Goal: Navigation & Orientation: Find specific page/section

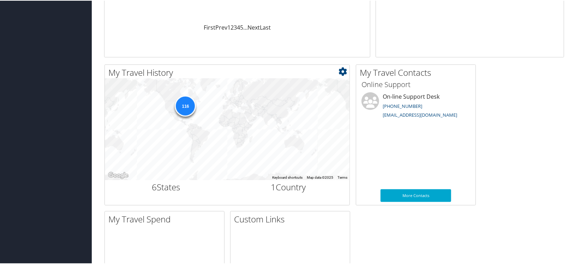
scroll to position [177, 0]
click at [165, 192] on h2 "6 States" at bounding box center [166, 186] width 112 height 12
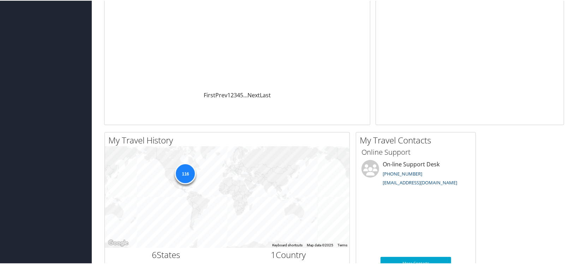
scroll to position [106, 0]
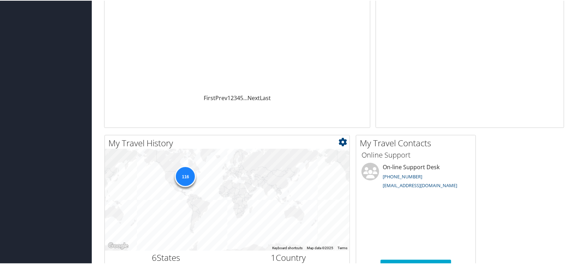
click at [188, 184] on div "116" at bounding box center [185, 175] width 21 height 21
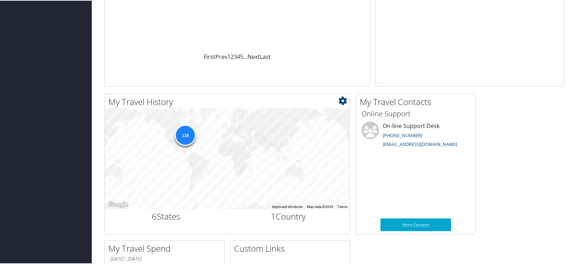
scroll to position [212, 0]
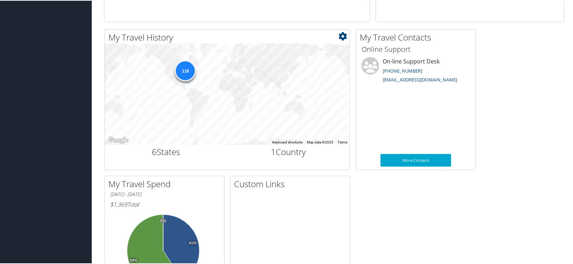
click at [157, 157] on h2 "6 States" at bounding box center [166, 151] width 112 height 12
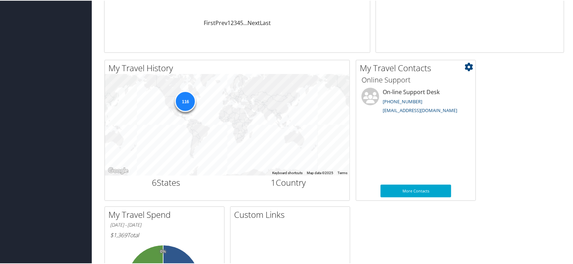
scroll to position [179, 0]
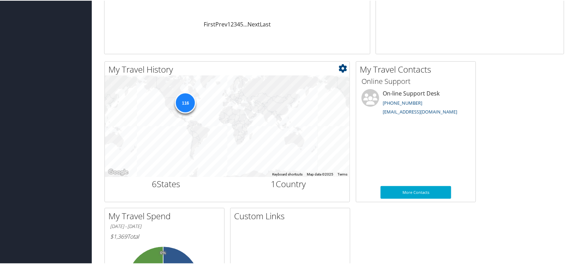
click at [157, 190] on h2 "6 States" at bounding box center [166, 184] width 112 height 12
click at [180, 113] on div "116" at bounding box center [185, 101] width 21 height 21
click at [179, 75] on h2 "My Travel History" at bounding box center [228, 69] width 241 height 12
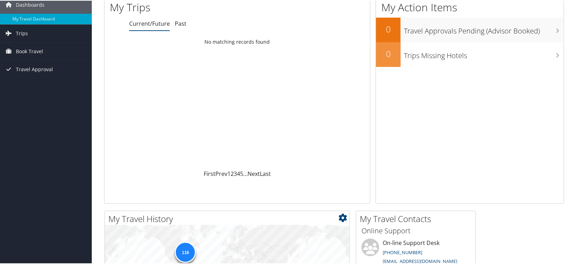
scroll to position [0, 0]
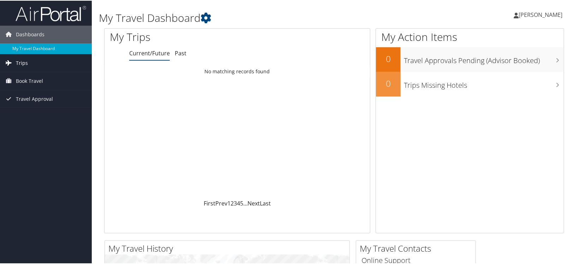
click at [39, 66] on link "Trips" at bounding box center [46, 63] width 92 height 18
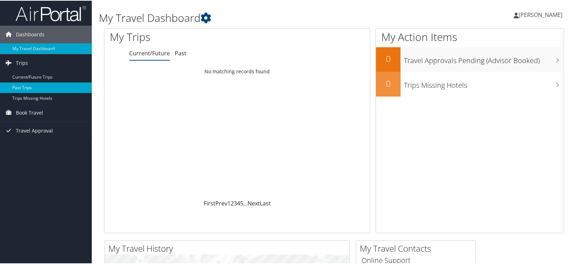
click at [44, 91] on link "Past Trips" at bounding box center [46, 87] width 92 height 11
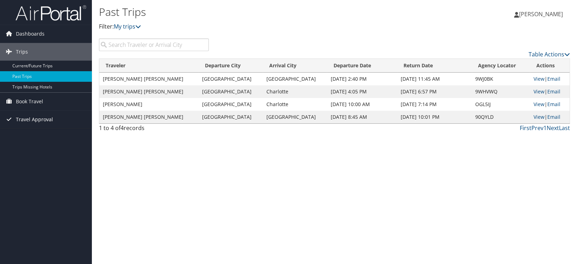
click at [48, 119] on span "Travel Approval" at bounding box center [34, 120] width 37 height 18
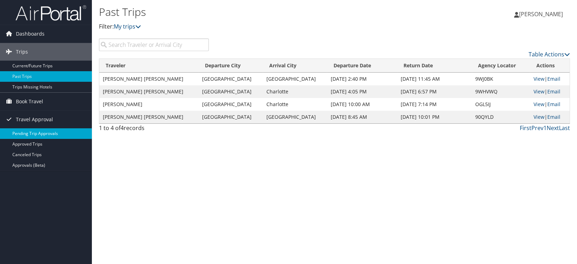
click at [52, 132] on link "Pending Trip Approvals" at bounding box center [46, 134] width 92 height 11
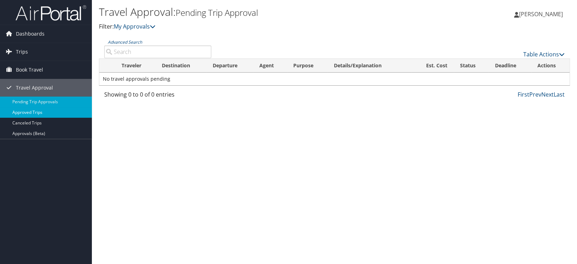
click at [54, 115] on link "Approved Trips" at bounding box center [46, 112] width 92 height 11
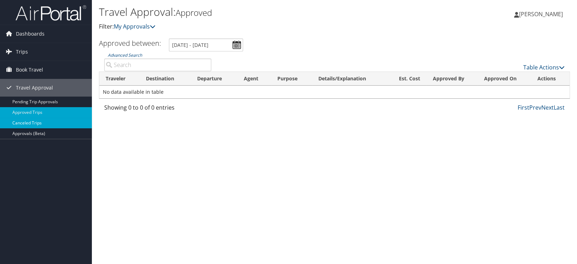
click at [40, 125] on link "Canceled Trips" at bounding box center [46, 123] width 92 height 11
click at [34, 34] on span "Dashboards" at bounding box center [30, 34] width 29 height 18
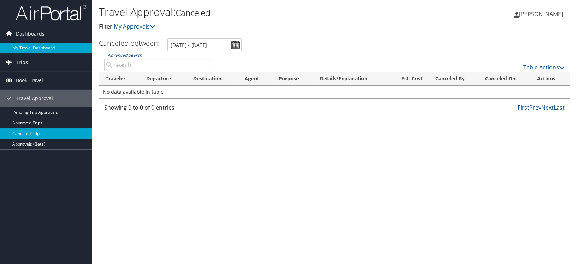
click at [42, 43] on link "My Travel Dashboard" at bounding box center [46, 48] width 92 height 11
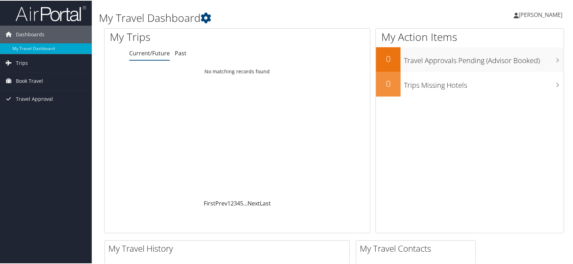
click at [546, 12] on span "[PERSON_NAME]" at bounding box center [541, 14] width 44 height 8
click at [506, 69] on link "View Travel Profile" at bounding box center [521, 63] width 79 height 12
